Goal: Obtain resource: Download file/media

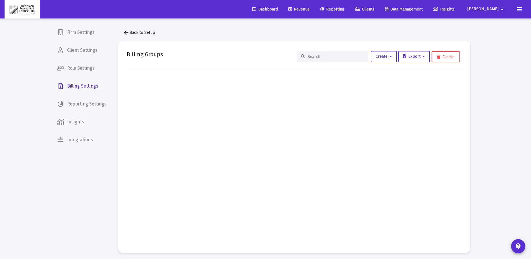
click at [310, 10] on span "Revenue" at bounding box center [298, 9] width 21 height 5
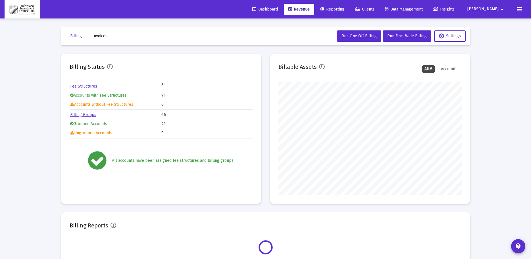
scroll to position [114, 183]
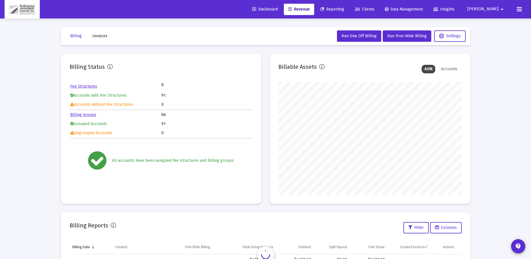
click at [344, 9] on span "Reporting" at bounding box center [332, 9] width 24 height 5
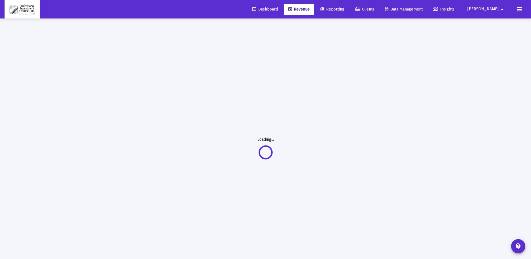
click at [193, 74] on div "Loading..." at bounding box center [266, 147] width 426 height 259
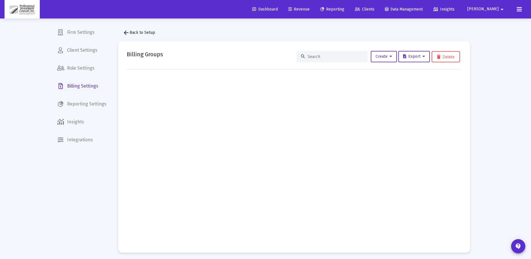
click at [344, 8] on span "Reporting" at bounding box center [332, 9] width 24 height 5
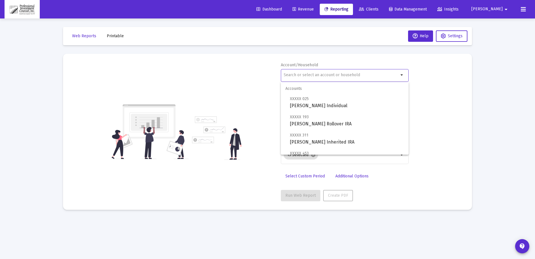
click at [340, 77] on input "text" at bounding box center [341, 75] width 115 height 5
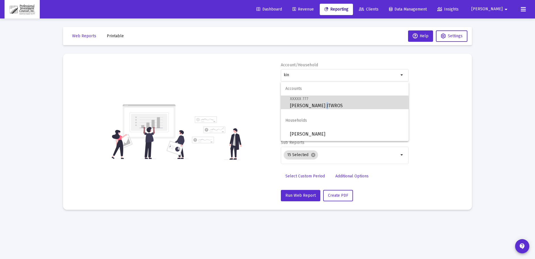
click at [317, 105] on span "XXXXX 777 Carl Kincaid JTWROS" at bounding box center [347, 102] width 114 height 14
type input "Carl Kincaid JTWROS"
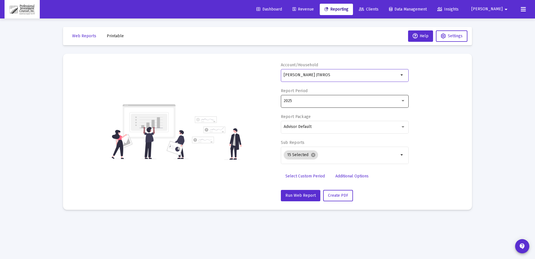
click at [317, 105] on div "2025" at bounding box center [345, 101] width 122 height 14
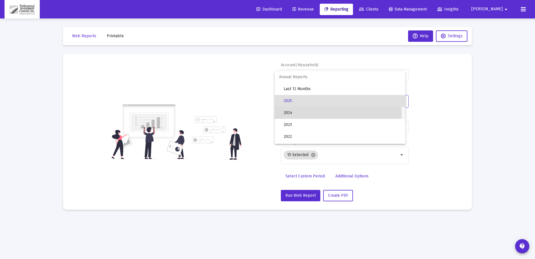
click at [296, 113] on span "2024" at bounding box center [342, 113] width 117 height 12
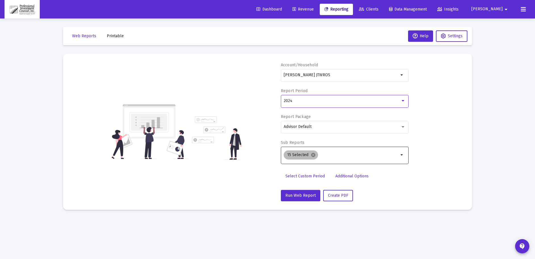
click at [313, 155] on mat-icon "cancel" at bounding box center [313, 154] width 5 height 5
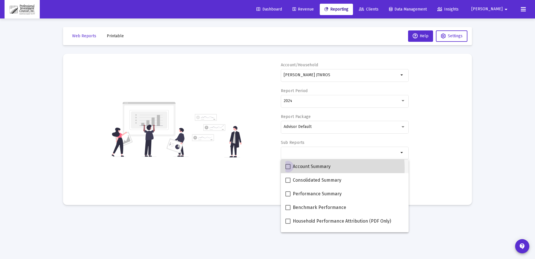
click at [288, 168] on span at bounding box center [287, 166] width 5 height 5
click at [288, 169] on input "Account Summary" at bounding box center [288, 169] width 0 height 0
checkbox input "true"
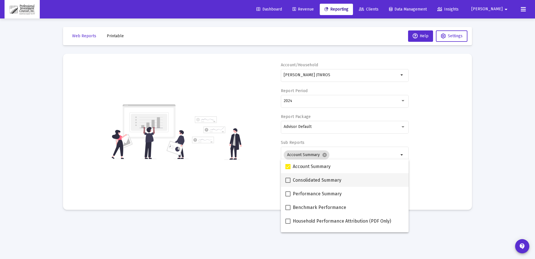
click at [287, 178] on span at bounding box center [287, 180] width 5 height 5
click at [288, 183] on input "Consolidated Summary" at bounding box center [288, 183] width 0 height 0
checkbox input "true"
click at [286, 193] on span at bounding box center [287, 193] width 5 height 5
click at [288, 196] on input "Performance Summary" at bounding box center [288, 196] width 0 height 0
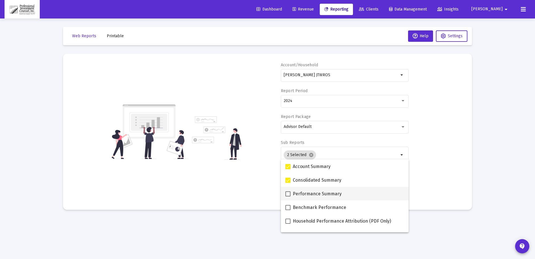
checkbox input "true"
click at [290, 208] on span at bounding box center [287, 207] width 5 height 5
click at [288, 210] on input "Benchmark Performance" at bounding box center [288, 210] width 0 height 0
checkbox input "true"
click at [287, 221] on span at bounding box center [287, 220] width 5 height 5
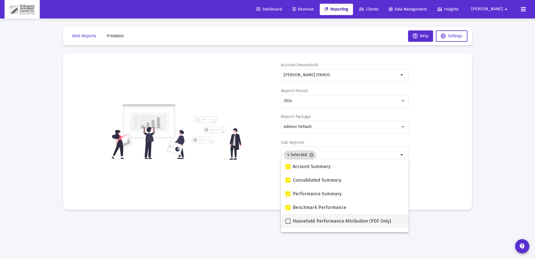
click at [288, 224] on input "Household Performance Attribution (PDF Only)" at bounding box center [288, 224] width 0 height 0
checkbox input "true"
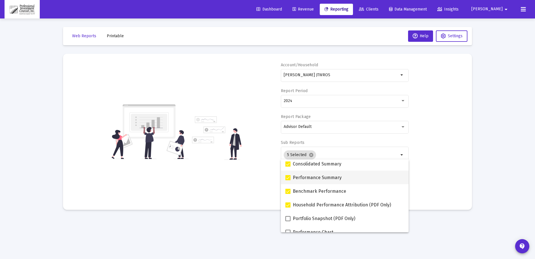
scroll to position [57, 0]
drag, startPoint x: 285, startPoint y: 176, endPoint x: 289, endPoint y: 180, distance: 5.1
click at [286, 176] on span at bounding box center [287, 177] width 5 height 5
click at [288, 180] on input "Portfolio Snapshot (PDF Only)" at bounding box center [288, 180] width 0 height 0
checkbox input "true"
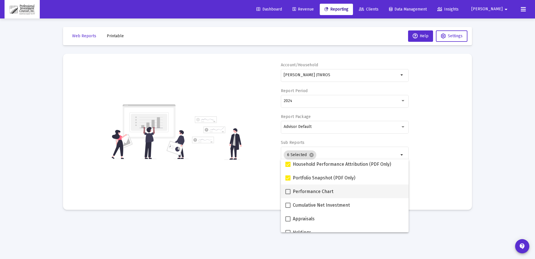
click at [289, 190] on span at bounding box center [287, 191] width 5 height 5
click at [288, 194] on input "Performance Chart" at bounding box center [288, 194] width 0 height 0
checkbox input "true"
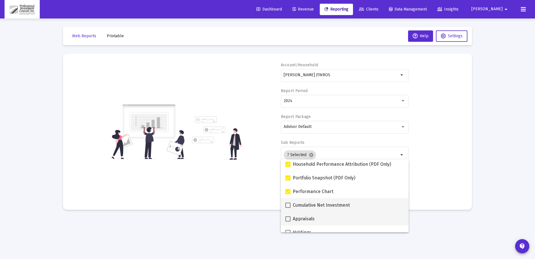
click at [289, 205] on span at bounding box center [287, 205] width 5 height 5
click at [288, 208] on input "Cumulative Net Investment" at bounding box center [288, 208] width 0 height 0
checkbox input "true"
click at [286, 220] on span at bounding box center [287, 218] width 5 height 5
click at [288, 221] on input "Appraisals" at bounding box center [288, 221] width 0 height 0
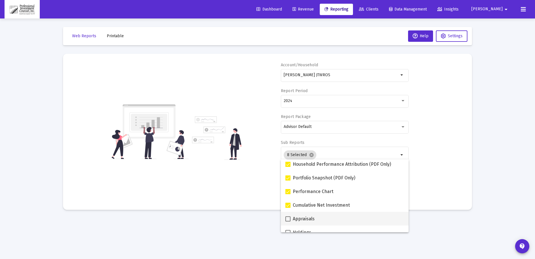
checkbox input "true"
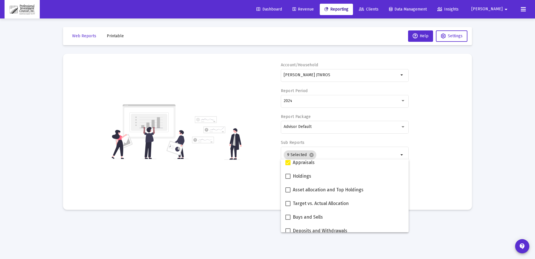
scroll to position [114, 0]
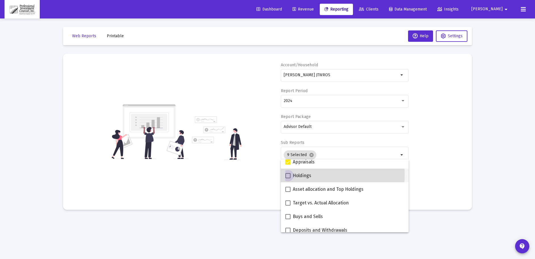
click at [287, 174] on span at bounding box center [287, 175] width 5 height 5
click at [288, 178] on input "Holdings" at bounding box center [288, 178] width 0 height 0
checkbox input "true"
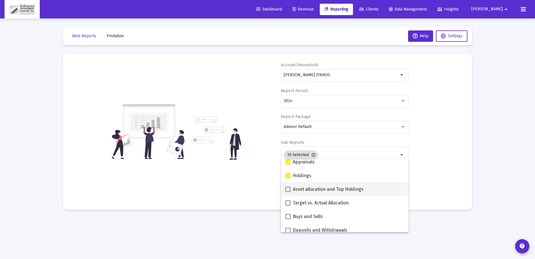
click at [289, 190] on span at bounding box center [287, 189] width 5 height 5
click at [288, 192] on input "Asset allocation and Top Holdings" at bounding box center [288, 192] width 0 height 0
checkbox input "true"
click at [286, 202] on span at bounding box center [287, 202] width 5 height 5
click at [288, 205] on input "Target vs. Actual Allocation" at bounding box center [288, 205] width 0 height 0
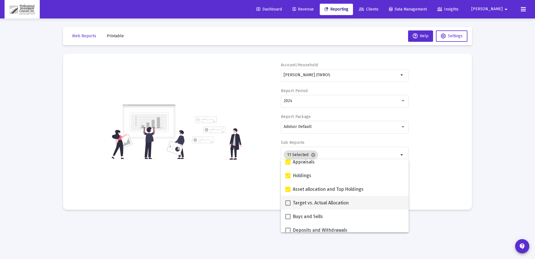
checkbox input "true"
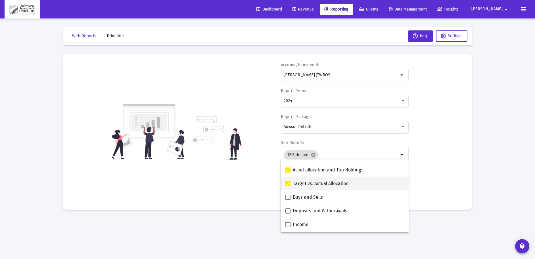
scroll to position [142, 0]
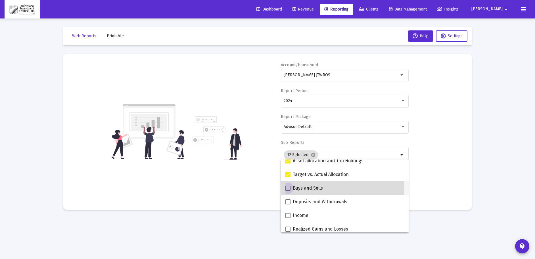
click at [286, 188] on span at bounding box center [287, 187] width 5 height 5
click at [288, 191] on input "Buys and Sells" at bounding box center [288, 191] width 0 height 0
checkbox input "true"
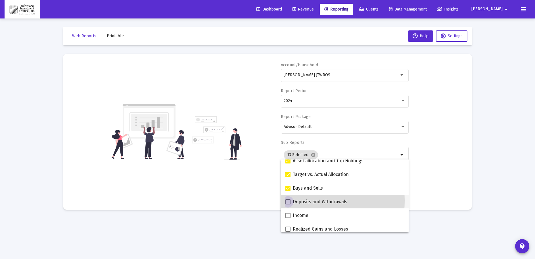
click at [287, 201] on span at bounding box center [287, 201] width 5 height 5
click at [288, 204] on input "Deposits and Withdrawals" at bounding box center [288, 204] width 0 height 0
checkbox input "true"
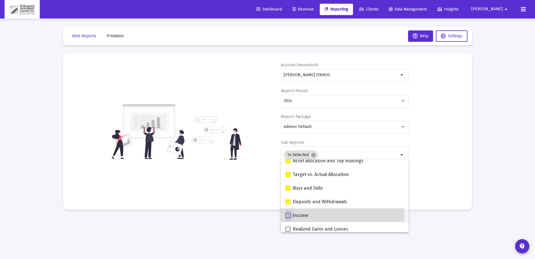
click at [289, 215] on span at bounding box center [287, 215] width 5 height 5
click at [288, 218] on input "Income" at bounding box center [288, 218] width 0 height 0
checkbox input "true"
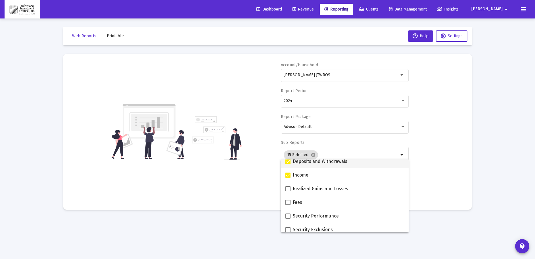
scroll to position [199, 0]
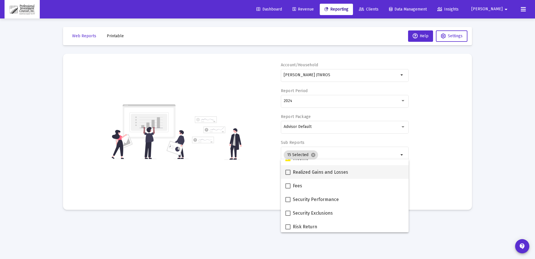
click at [288, 173] on span at bounding box center [287, 172] width 5 height 5
click at [288, 175] on input "Realized Gains and Losses" at bounding box center [288, 175] width 0 height 0
checkbox input "true"
click at [286, 186] on span at bounding box center [287, 185] width 5 height 5
click at [288, 188] on input "Fees" at bounding box center [288, 188] width 0 height 0
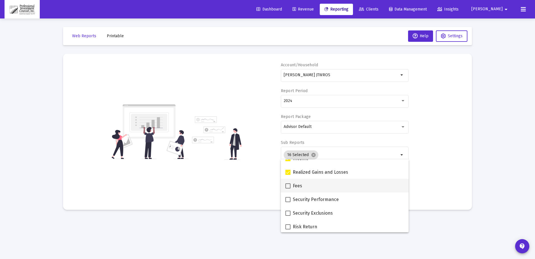
checkbox input "true"
click at [289, 201] on span at bounding box center [287, 199] width 5 height 5
click at [288, 202] on input "Security Performance" at bounding box center [288, 202] width 0 height 0
checkbox input "true"
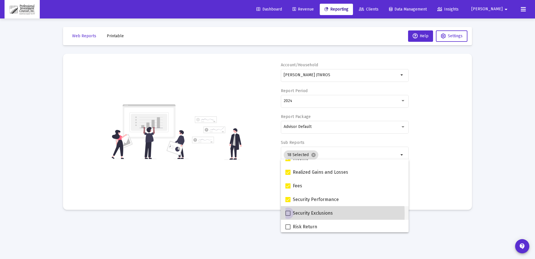
click at [288, 214] on span at bounding box center [287, 212] width 5 height 5
click at [288, 216] on input "Security Exclusions" at bounding box center [288, 216] width 0 height 0
checkbox input "true"
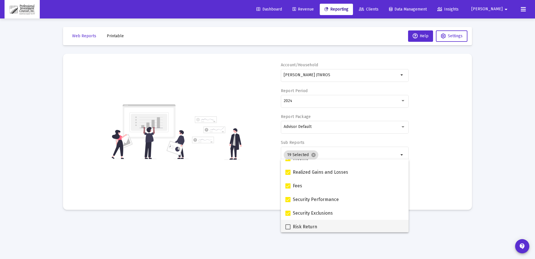
click at [287, 226] on span at bounding box center [287, 226] width 5 height 5
click at [288, 229] on input "Risk Return" at bounding box center [288, 229] width 0 height 0
checkbox input "true"
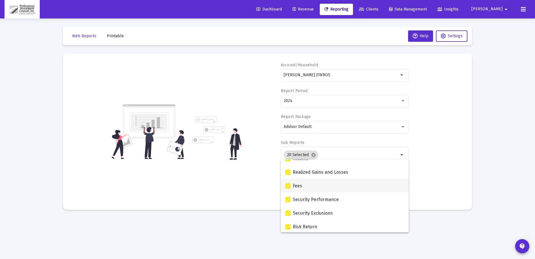
scroll to position [227, 0]
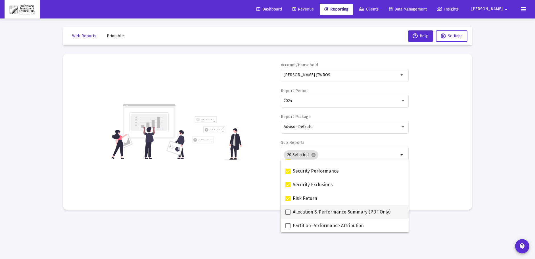
click at [287, 212] on span at bounding box center [287, 211] width 5 height 5
click at [288, 214] on input "Allocation & Performance Summary (PDF Only)" at bounding box center [288, 214] width 0 height 0
checkbox input "true"
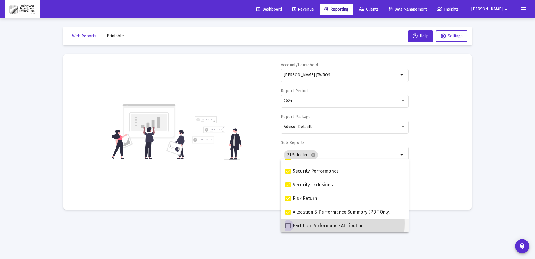
click at [288, 223] on span at bounding box center [287, 225] width 5 height 5
click at [288, 228] on input "Partition Performance Attribution" at bounding box center [288, 228] width 0 height 0
checkbox input "true"
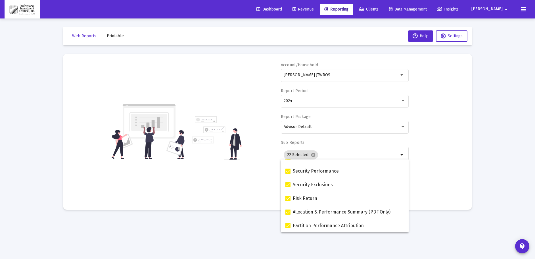
click at [430, 175] on div "Account/Household Carl Kincaid JTWROS arrow_drop_down Report Period 2024 Report…" at bounding box center [268, 131] width 392 height 139
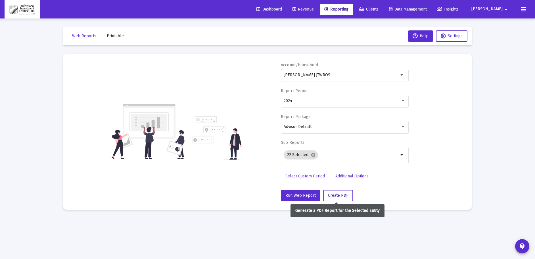
click at [345, 193] on span "Create PDF" at bounding box center [338, 195] width 20 height 5
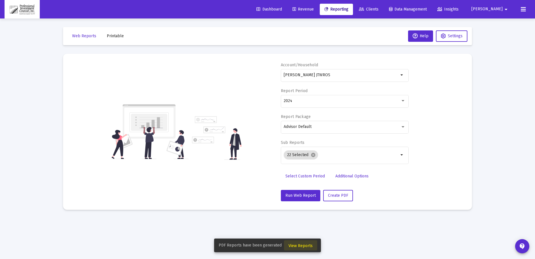
click at [303, 241] on button "View Reports" at bounding box center [300, 245] width 33 height 10
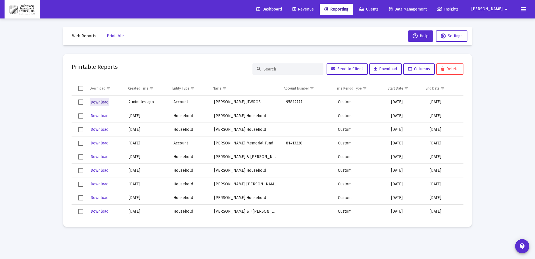
click at [101, 100] on span "Download" at bounding box center [100, 102] width 18 height 5
